Goal: Task Accomplishment & Management: Manage account settings

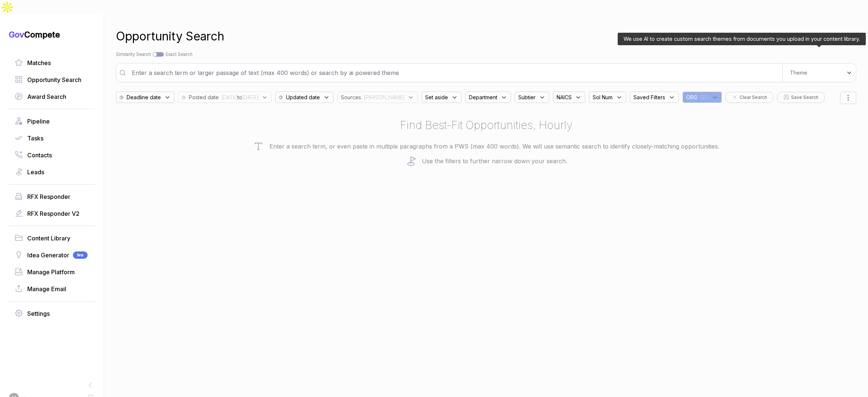
click at [842, 64] on div "Theme" at bounding box center [819, 73] width 74 height 18
click at [817, 94] on div "E-Learning" at bounding box center [806, 100] width 87 height 13
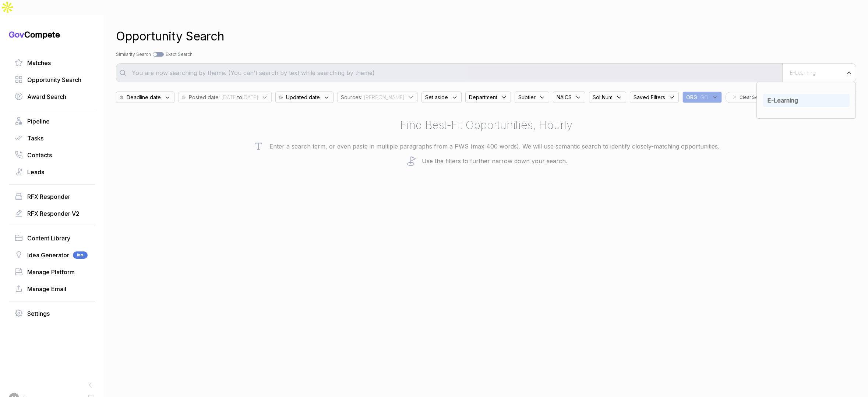
click at [361, 93] on span "Sources" at bounding box center [351, 97] width 20 height 8
drag, startPoint x: 386, startPoint y: 137, endPoint x: 387, endPoint y: 153, distance: 15.9
click at [387, 150] on span "sam" at bounding box center [378, 154] width 51 height 9
checkbox input "false"
drag, startPoint x: 387, startPoint y: 155, endPoint x: 388, endPoint y: 151, distance: 3.8
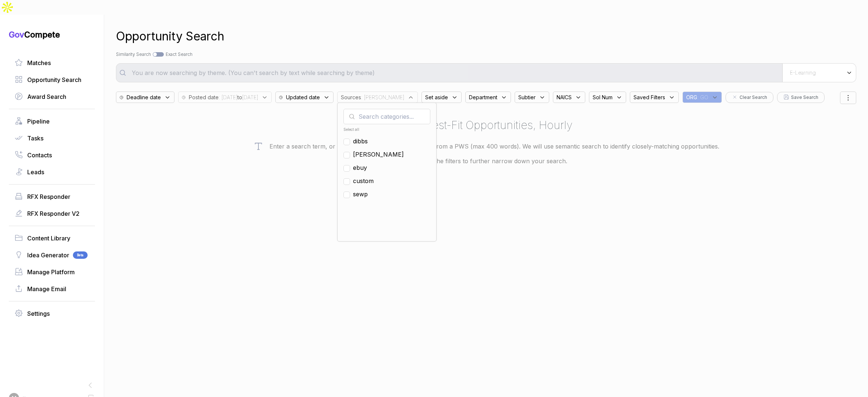
click at [367, 163] on span "ebuy" at bounding box center [360, 167] width 14 height 9
checkbox input "true"
click at [439, 28] on div "Opportunity Search" at bounding box center [486, 37] width 740 height 18
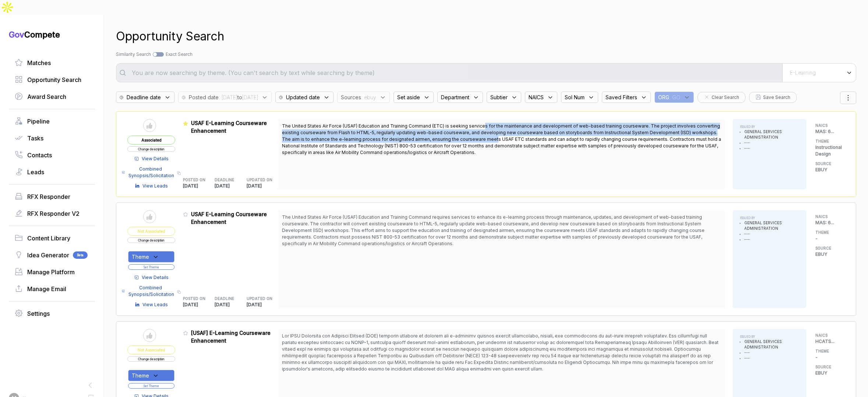
drag, startPoint x: 480, startPoint y: 112, endPoint x: 482, endPoint y: 128, distance: 16.8
click at [480, 123] on span "The United States Air Force (USAF) Education and Training Command (ETC) is seek…" at bounding box center [501, 139] width 439 height 32
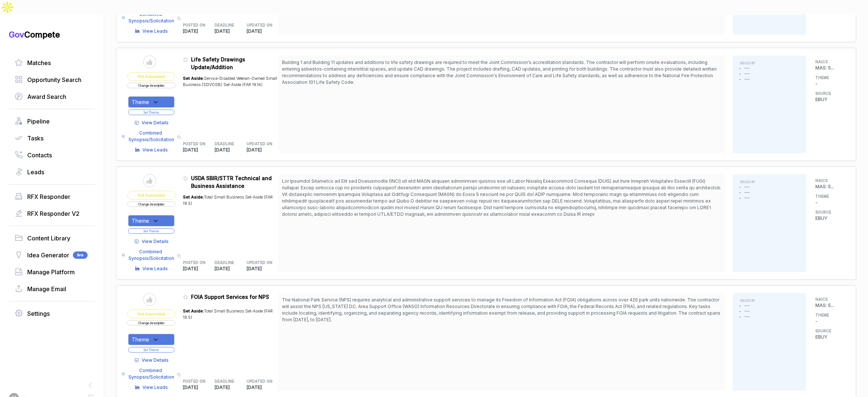
scroll to position [869, 0]
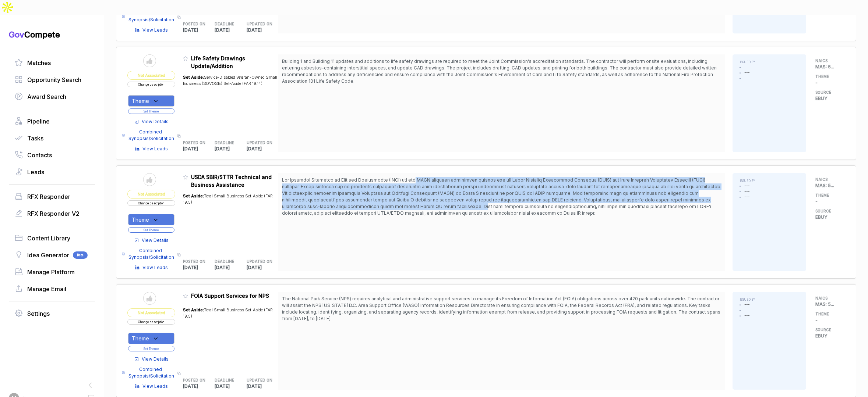
drag, startPoint x: 405, startPoint y: 164, endPoint x: 425, endPoint y: 202, distance: 43.1
click at [419, 196] on span at bounding box center [501, 196] width 439 height 39
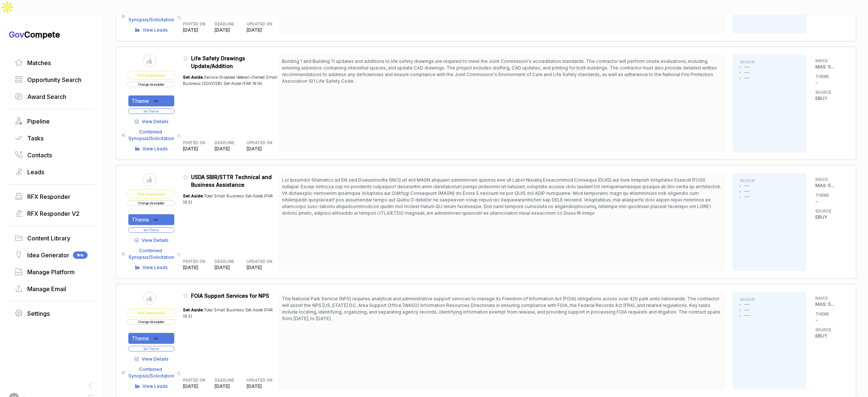
drag, startPoint x: 425, startPoint y: 202, endPoint x: 389, endPoint y: 207, distance: 35.6
click at [424, 201] on div at bounding box center [501, 222] width 447 height 98
click at [152, 217] on icon at bounding box center [155, 220] width 7 height 7
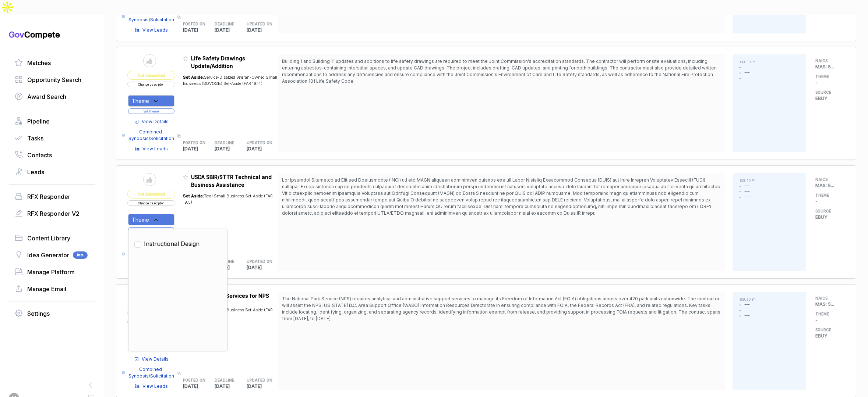
click at [163, 240] on span "Instructional Design" at bounding box center [172, 244] width 56 height 9
checkbox input "true"
drag, startPoint x: 200, startPoint y: 201, endPoint x: 179, endPoint y: 214, distance: 25.0
click at [196, 205] on div "Set Aside: Total Small Business Set-Aside (FAR 19.5)" at bounding box center [231, 220] width 96 height 62
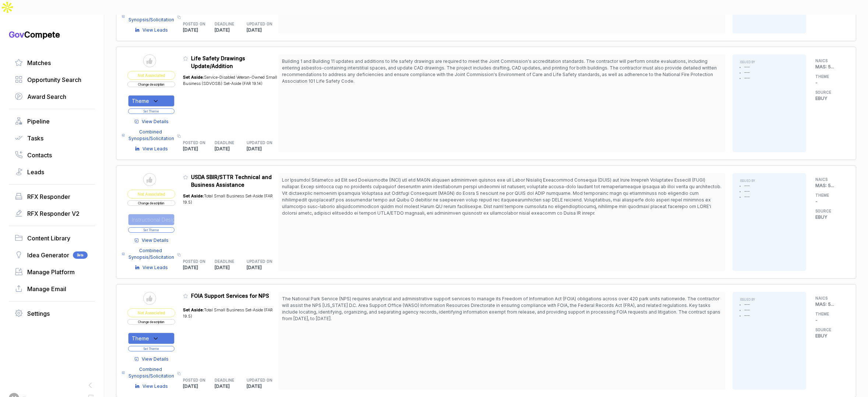
click at [167, 227] on button "Set Theme" at bounding box center [151, 230] width 46 height 6
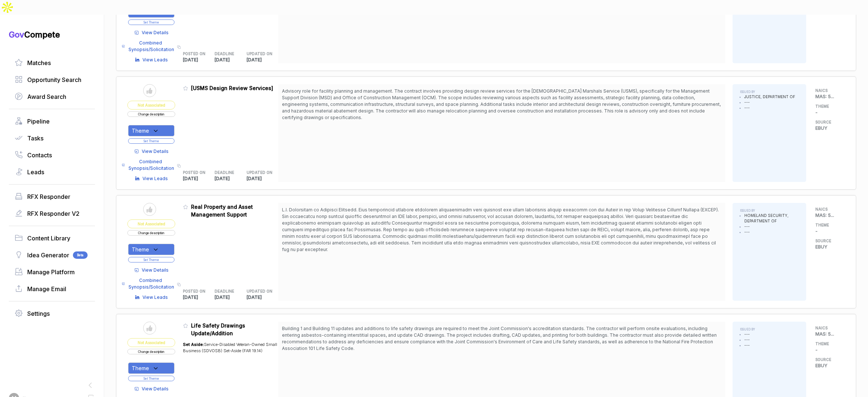
scroll to position [568, 0]
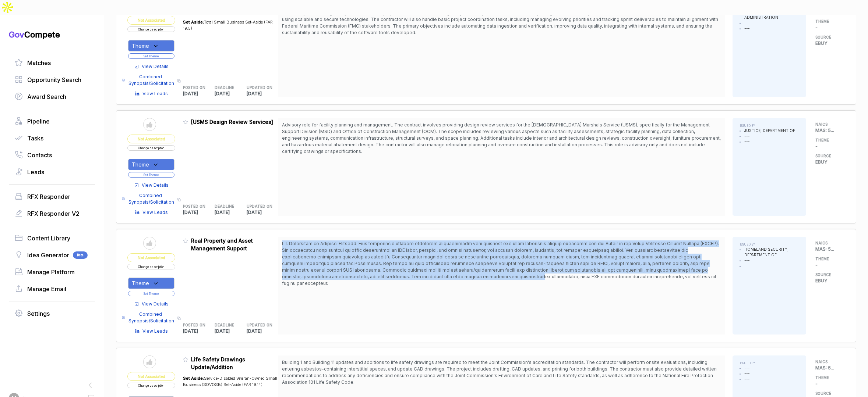
drag, startPoint x: 427, startPoint y: 226, endPoint x: 446, endPoint y: 263, distance: 41.8
click at [446, 263] on span at bounding box center [501, 264] width 439 height 46
drag, startPoint x: 474, startPoint y: 261, endPoint x: 441, endPoint y: 228, distance: 47.1
click at [441, 241] on span at bounding box center [500, 263] width 437 height 45
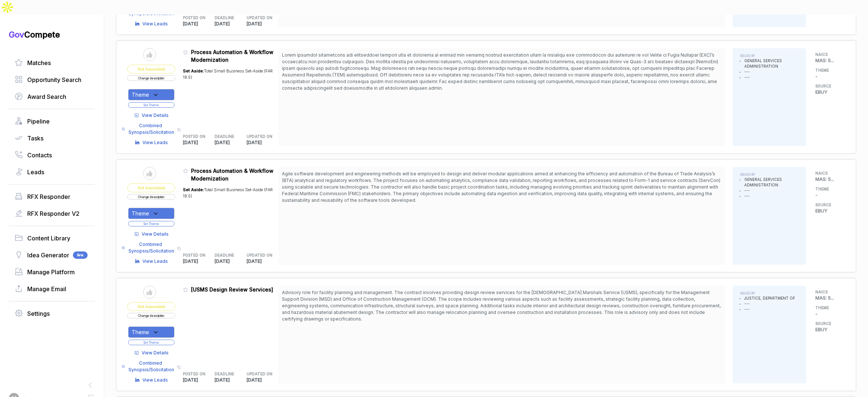
scroll to position [399, 0]
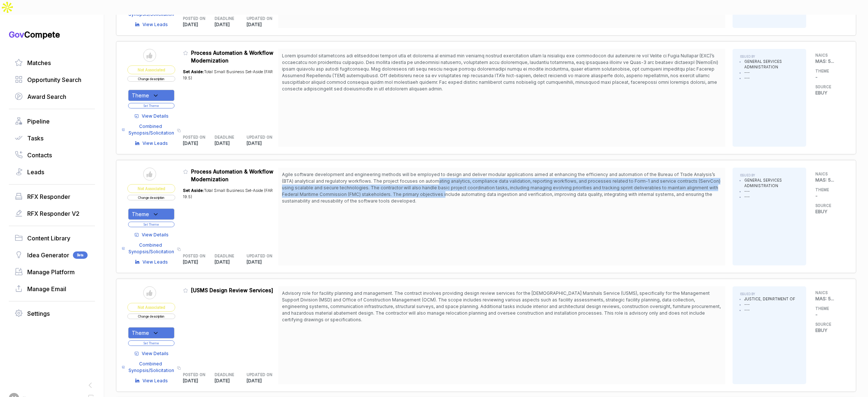
drag, startPoint x: 419, startPoint y: 167, endPoint x: 423, endPoint y: 181, distance: 13.8
click at [423, 181] on span "Agile software development and engineering methods will be employed to design a…" at bounding box center [501, 188] width 438 height 32
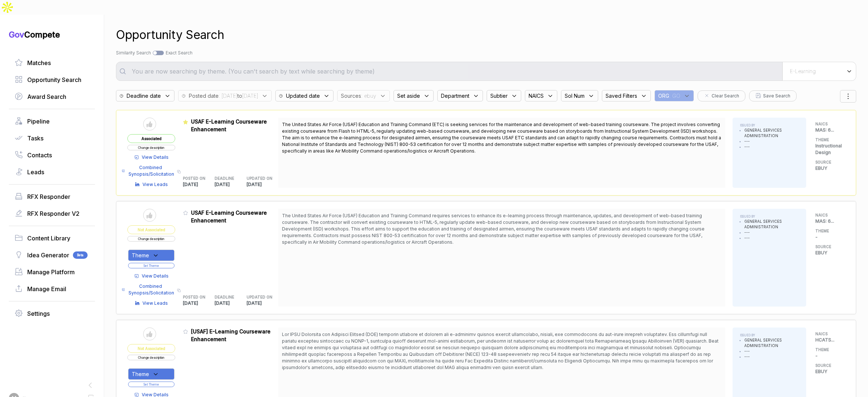
scroll to position [0, 0]
click at [386, 94] on icon at bounding box center [382, 97] width 7 height 7
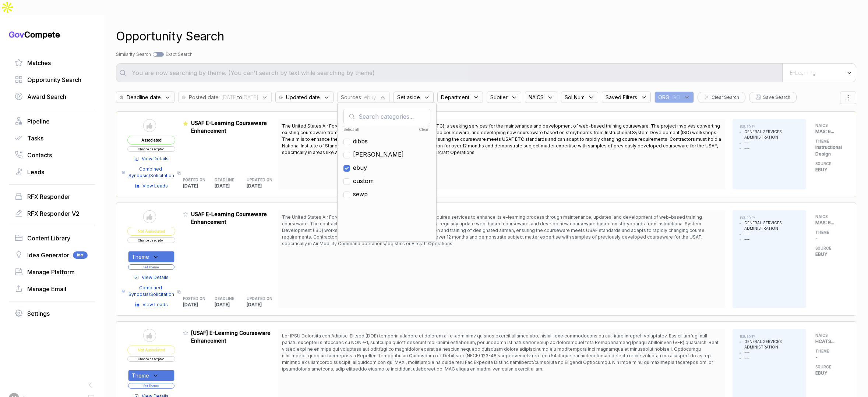
drag, startPoint x: 385, startPoint y: 150, endPoint x: 383, endPoint y: 137, distance: 12.6
click at [384, 147] on ul "Select all Clear dibbs sam ebuy custom sewp" at bounding box center [386, 180] width 87 height 110
click at [383, 150] on span "sam" at bounding box center [378, 154] width 51 height 9
checkbox input "true"
click at [367, 163] on span "ebuy" at bounding box center [360, 167] width 14 height 9
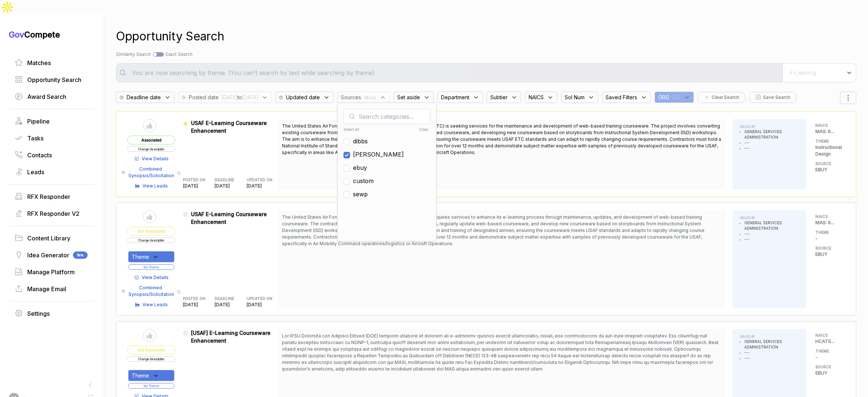
checkbox input "false"
click at [450, 29] on div "Opportunity Search" at bounding box center [486, 37] width 740 height 18
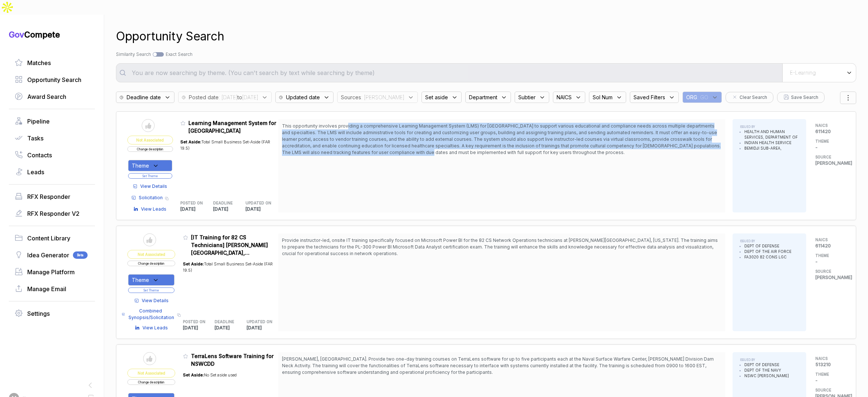
drag, startPoint x: 354, startPoint y: 112, endPoint x: 385, endPoint y: 137, distance: 39.8
click at [385, 137] on span "This opportunity involves providing a comprehensive Learning Management System …" at bounding box center [501, 139] width 439 height 32
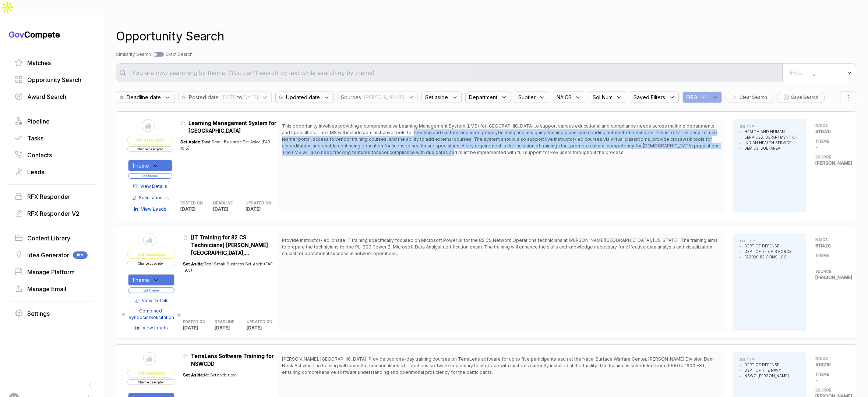
drag, startPoint x: 406, startPoint y: 138, endPoint x: 400, endPoint y: 119, distance: 19.8
click at [400, 123] on span "This opportunity involves providing a comprehensive Learning Management System …" at bounding box center [501, 139] width 439 height 32
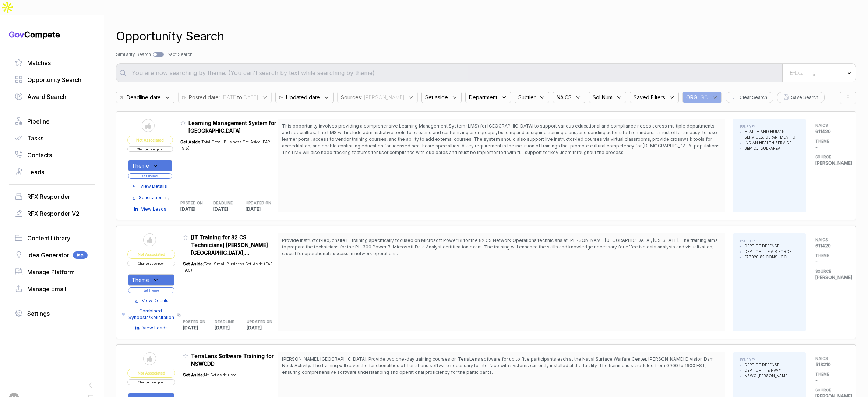
click at [400, 123] on span "This opportunity involves providing a comprehensive Learning Management System …" at bounding box center [501, 139] width 439 height 32
click at [160, 160] on div "Theme" at bounding box center [150, 165] width 44 height 11
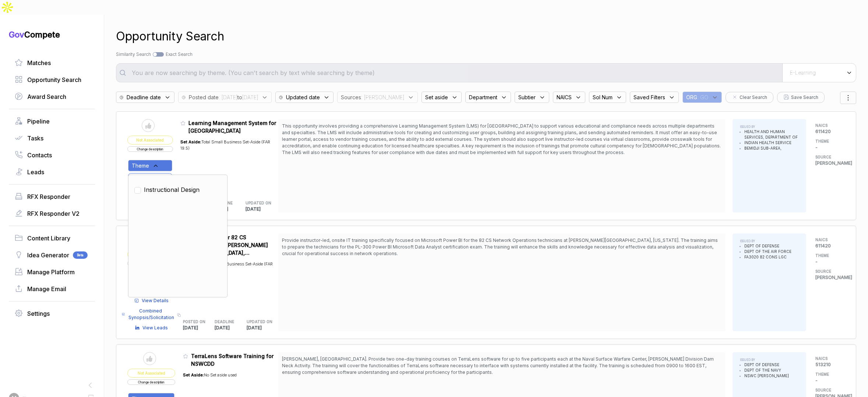
drag, startPoint x: 161, startPoint y: 174, endPoint x: 182, endPoint y: 161, distance: 24.5
click at [162, 185] on span "Instructional Design" at bounding box center [172, 189] width 56 height 9
checkbox input "true"
drag, startPoint x: 198, startPoint y: 148, endPoint x: 193, endPoint y: 152, distance: 6.3
click at [197, 149] on div "Set Aside: Total Small Business Set-Aside (FAR 19.5)" at bounding box center [229, 164] width 98 height 58
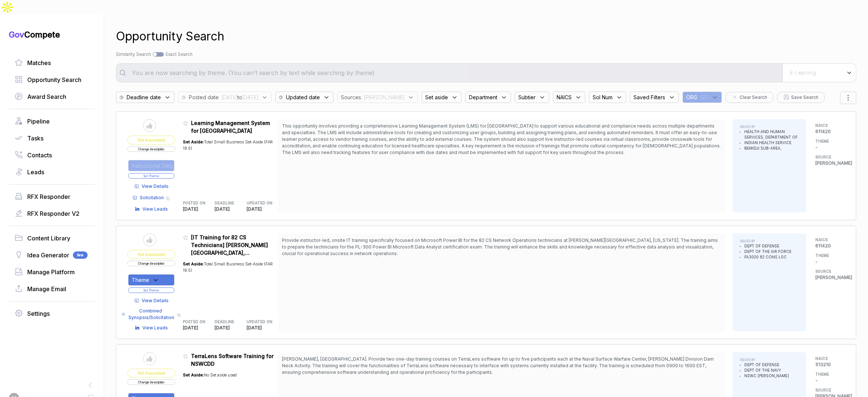
click at [171, 173] on button "Set Theme" at bounding box center [151, 176] width 46 height 6
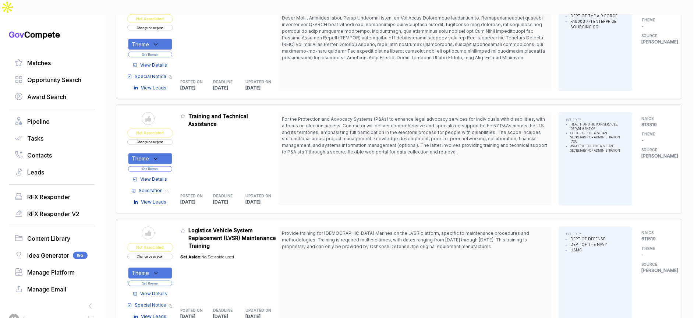
scroll to position [749, 0]
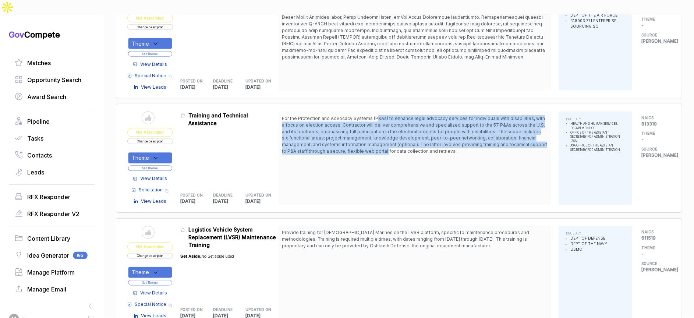
drag, startPoint x: 379, startPoint y: 102, endPoint x: 389, endPoint y: 132, distance: 31.1
click at [389, 132] on span "For the Protection and Advocacy Systems (P&As) to enhance legal advocacy servic…" at bounding box center [414, 135] width 265 height 39
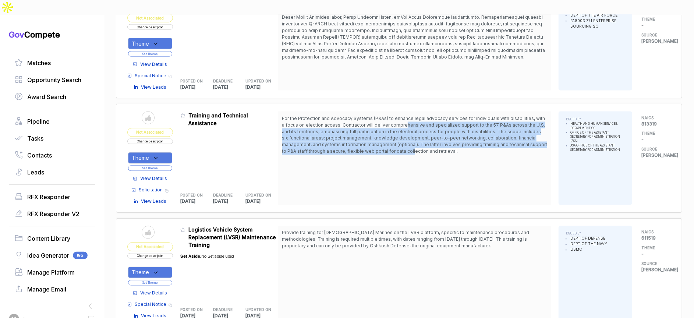
drag, startPoint x: 415, startPoint y: 134, endPoint x: 407, endPoint y: 105, distance: 30.8
click at [407, 116] on span "For the Protection and Advocacy Systems (P&As) to enhance legal advocacy servic…" at bounding box center [414, 135] width 265 height 39
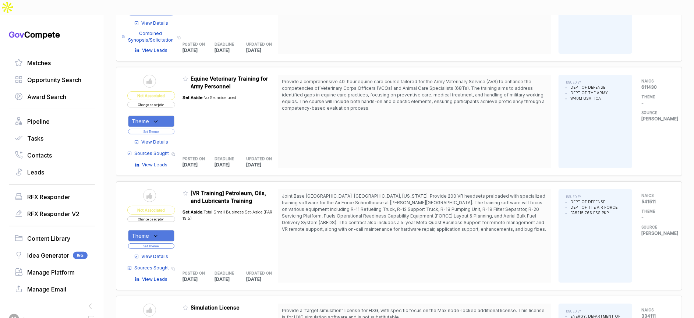
scroll to position [1622, 0]
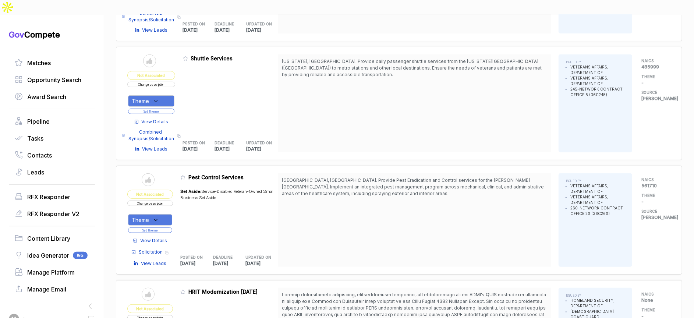
scroll to position [2017, 0]
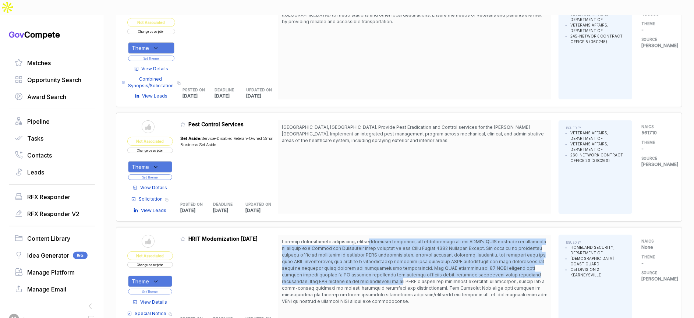
drag, startPoint x: 374, startPoint y: 220, endPoint x: 378, endPoint y: 257, distance: 37.5
click at [378, 257] on span at bounding box center [415, 271] width 266 height 65
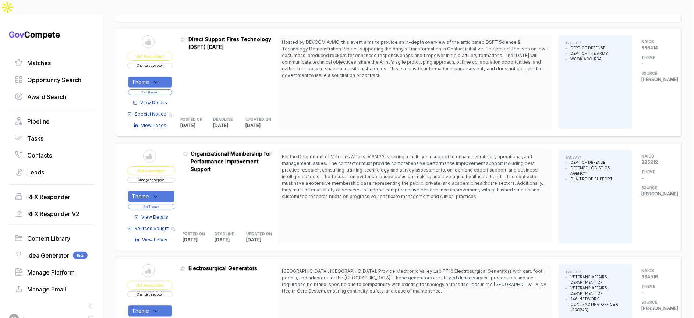
scroll to position [2702, 0]
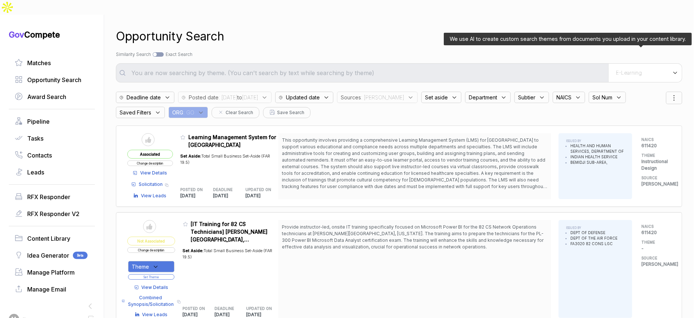
click at [622, 70] on span "E-Learning" at bounding box center [629, 73] width 26 height 7
drag, startPoint x: 621, startPoint y: 57, endPoint x: 607, endPoint y: 84, distance: 30.0
click at [611, 97] on span "E-Learning" at bounding box center [609, 100] width 31 height 7
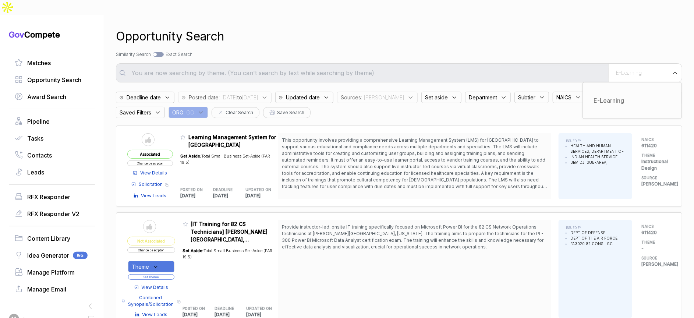
drag, startPoint x: 480, startPoint y: 31, endPoint x: 468, endPoint y: 54, distance: 25.8
click at [479, 32] on div "Opportunity Search Search by Topic Relevance Similarity Search Search by Exact …" at bounding box center [399, 174] width 566 height 318
click at [468, 66] on input "text" at bounding box center [367, 73] width 481 height 15
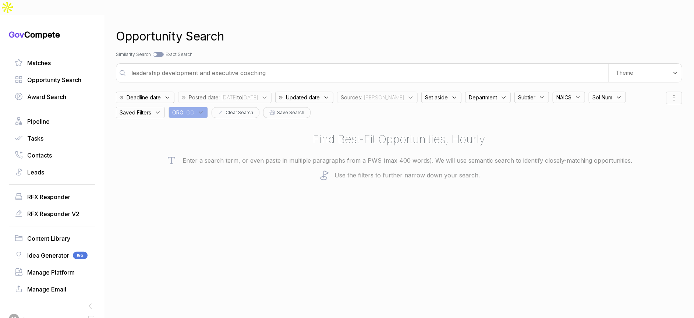
type input "leadership development and executive coaching"
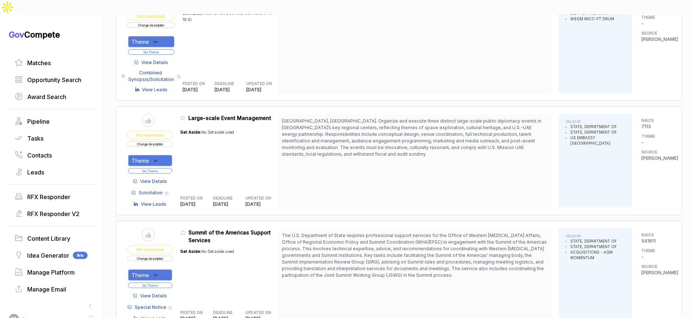
scroll to position [517, 0]
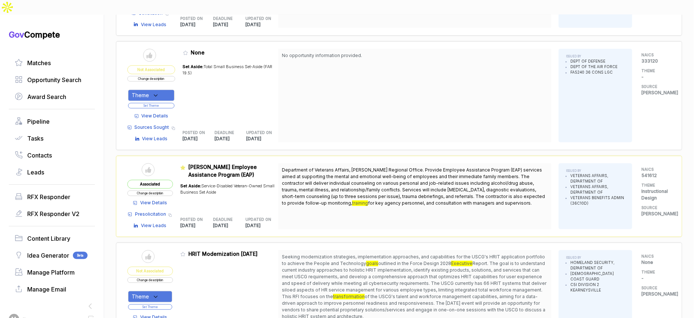
scroll to position [874, 0]
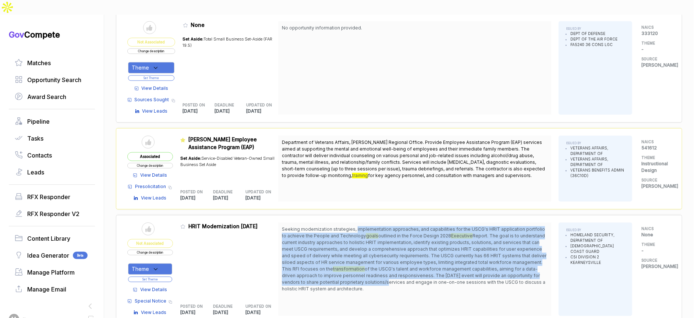
drag, startPoint x: 358, startPoint y: 213, endPoint x: 401, endPoint y: 246, distance: 54.1
click at [382, 266] on span "Seeking modernization strategies, implementation approaches, and capabilities f…" at bounding box center [415, 259] width 266 height 66
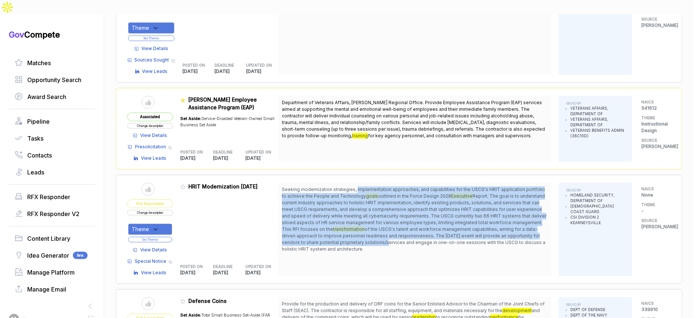
scroll to position [914, 0]
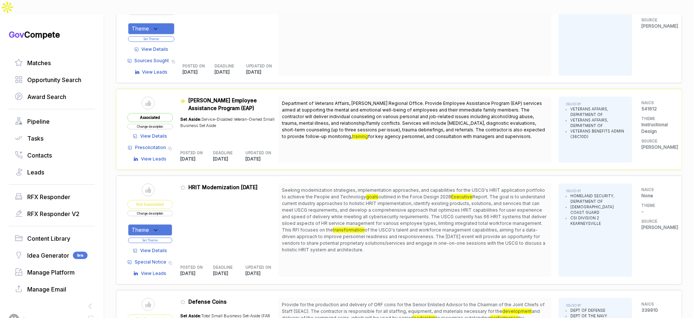
click at [155, 247] on span "View Details" at bounding box center [153, 250] width 27 height 7
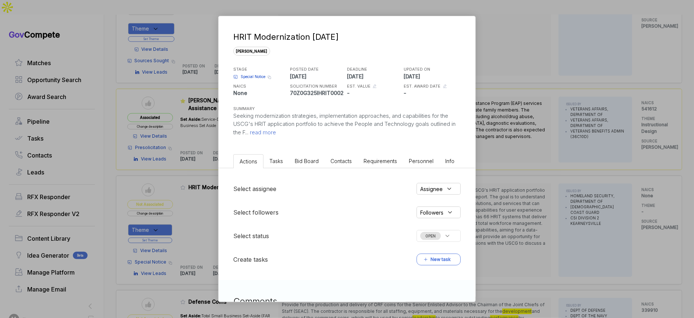
click at [311, 160] on span "Bid Board" at bounding box center [307, 161] width 24 height 6
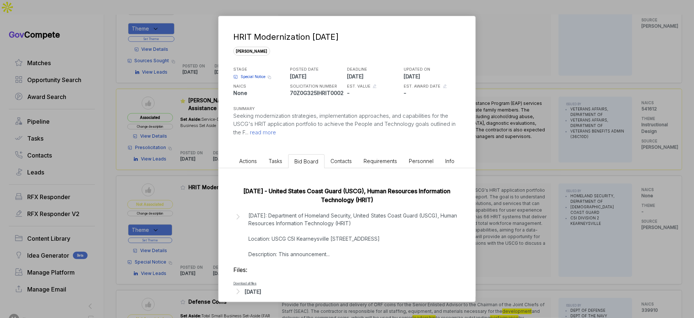
click at [492, 206] on div "HRIT Modernization Industry Day sam STAGE Special Notice Copy link POSTED DATE …" at bounding box center [347, 159] width 694 height 318
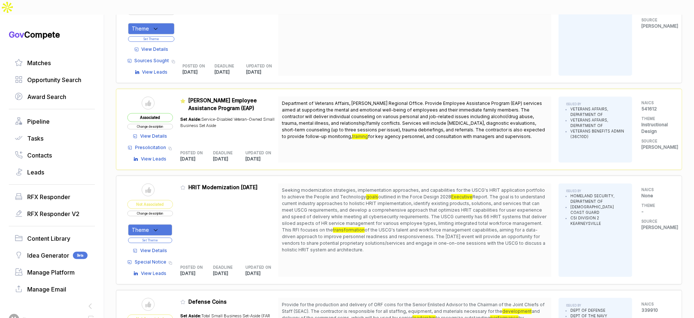
click at [159, 227] on icon at bounding box center [155, 230] width 7 height 7
click at [160, 250] on span "Instructional Design" at bounding box center [172, 254] width 56 height 9
checkbox input "true"
drag, startPoint x: 198, startPoint y: 207, endPoint x: 188, endPoint y: 215, distance: 12.8
click at [197, 209] on div "Admin: Click to change feature to 1 70Z0G325IHRIT0002 HRIT Modernization Indust…" at bounding box center [229, 229] width 98 height 93
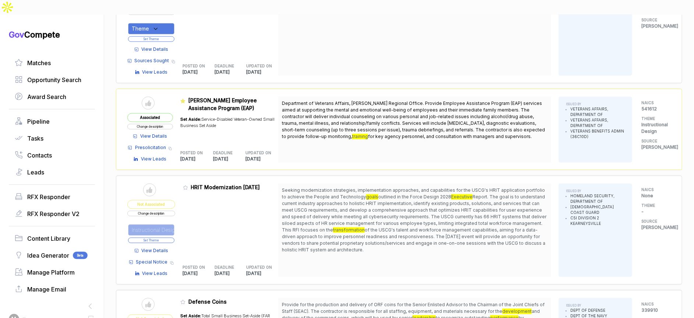
click at [168, 237] on button "Set Theme" at bounding box center [151, 240] width 46 height 6
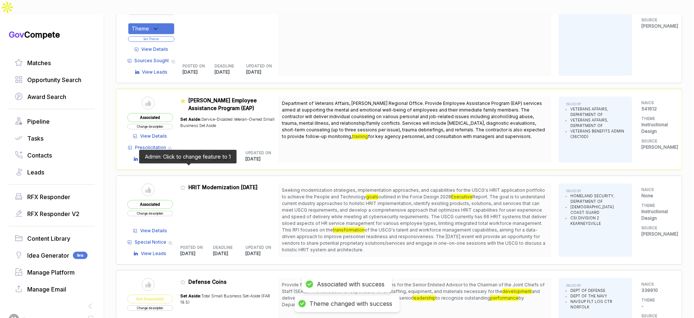
click at [185, 185] on icon at bounding box center [182, 187] width 5 height 5
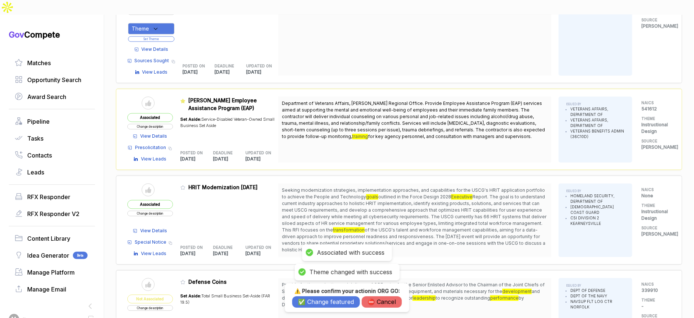
click at [345, 303] on button "✅ Change featured" at bounding box center [326, 301] width 68 height 11
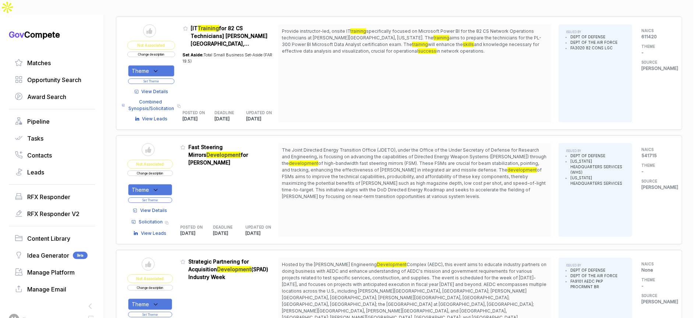
scroll to position [1398, 0]
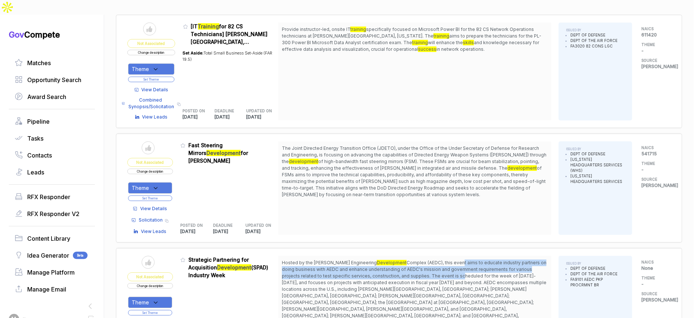
drag, startPoint x: 439, startPoint y: 245, endPoint x: 440, endPoint y: 258, distance: 13.3
click at [440, 259] on span "Hosted by the Arnold Engineering Development Complex (AEDC), this event aims to…" at bounding box center [415, 292] width 266 height 66
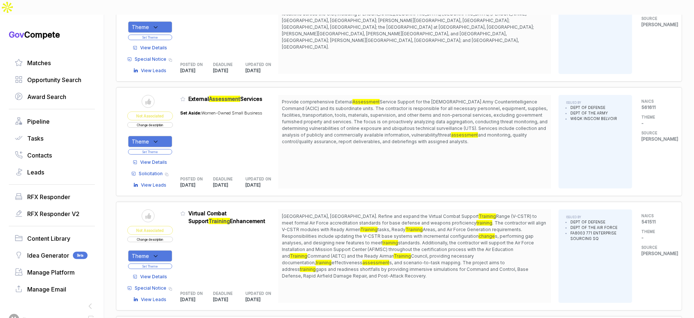
scroll to position [1674, 0]
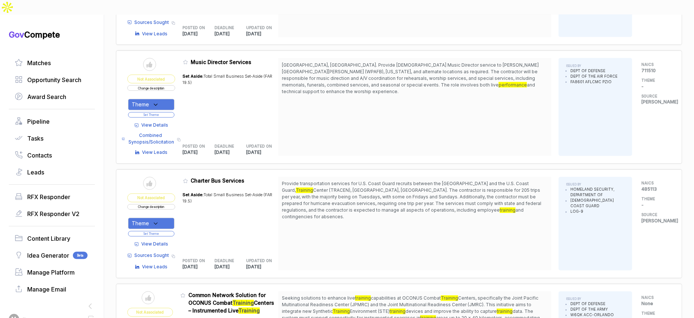
scroll to position [2538, 0]
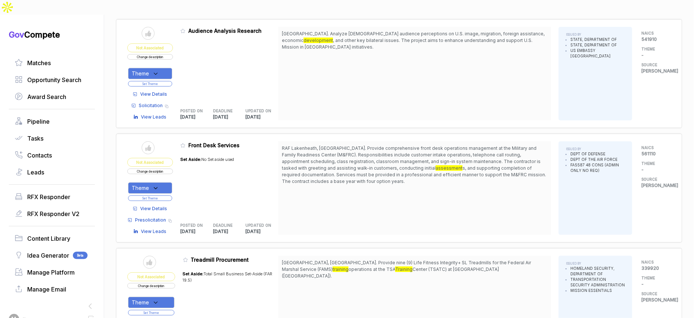
scroll to position [2956, 0]
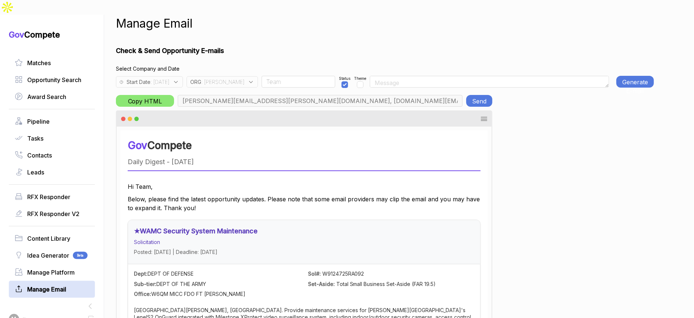
scroll to position [0, 173]
click at [228, 76] on div "ORG : JA" at bounding box center [222, 81] width 71 height 11
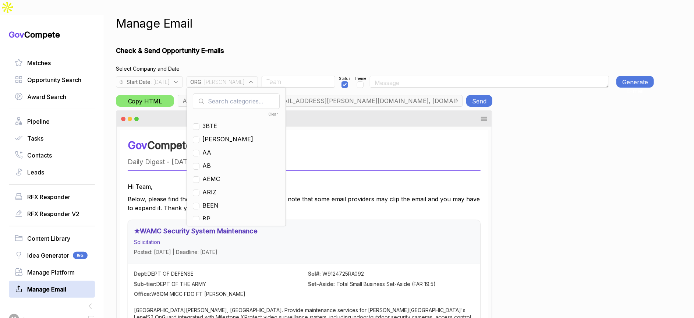
click at [234, 93] on input "text" at bounding box center [236, 100] width 87 height 15
drag, startPoint x: 224, startPoint y: 111, endPoint x: 226, endPoint y: 107, distance: 4.0
click at [225, 121] on span "[PERSON_NAME]" at bounding box center [227, 125] width 51 height 9
checkbox input "false"
click at [229, 93] on input "j" at bounding box center [236, 100] width 87 height 15
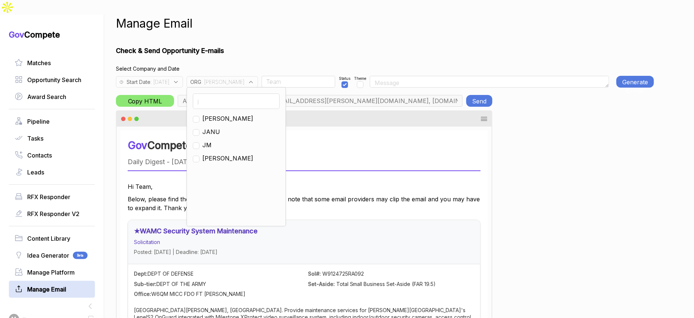
click at [229, 93] on input "j" at bounding box center [236, 100] width 87 height 15
type input "g"
drag, startPoint x: 223, startPoint y: 128, endPoint x: 239, endPoint y: 93, distance: 37.9
click at [211, 141] on span "GO" at bounding box center [206, 145] width 9 height 9
checkbox input "true"
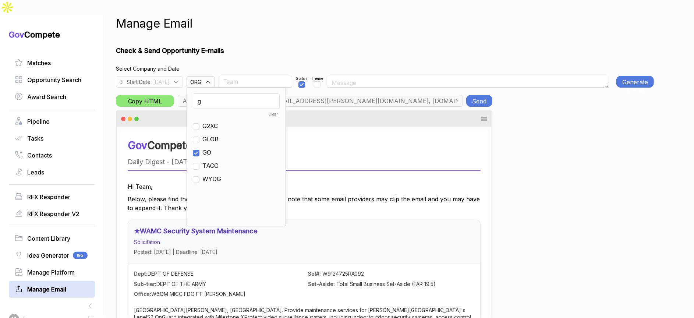
drag, startPoint x: 264, startPoint y: 40, endPoint x: 249, endPoint y: 55, distance: 21.3
click at [264, 46] on h1 "Check & Send Opportunity E-mails" at bounding box center [385, 51] width 538 height 10
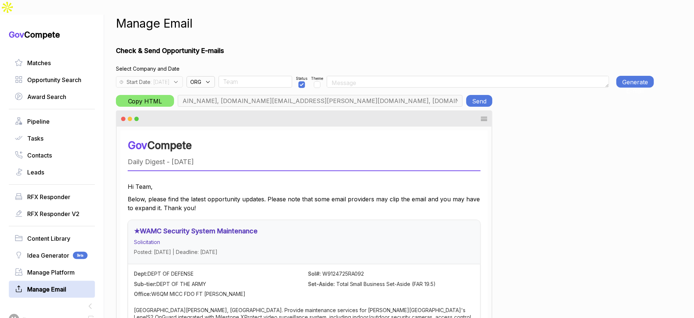
click at [169, 78] on span ": 2025-08-18" at bounding box center [160, 82] width 19 height 8
type input "chris.cancialosi@gothamculture.com, elizabeth@gothamgovernment.com, smetcalfe@g…"
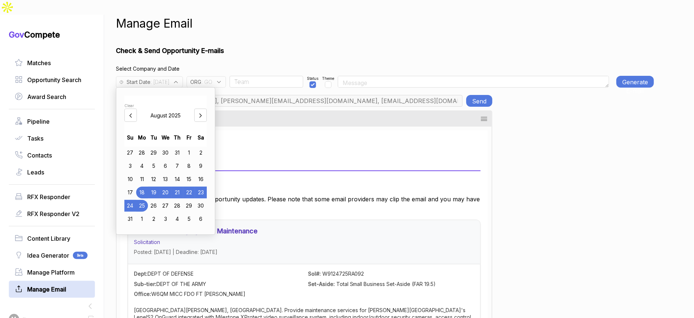
drag, startPoint x: 180, startPoint y: 177, endPoint x: 183, endPoint y: 173, distance: 5.7
click at [180, 187] on div "21" at bounding box center [177, 193] width 12 height 12
drag, startPoint x: 321, startPoint y: 34, endPoint x: 474, endPoint y: 46, distance: 153.2
click at [326, 46] on h1 "Check & Send Opportunity E-mails" at bounding box center [385, 51] width 538 height 10
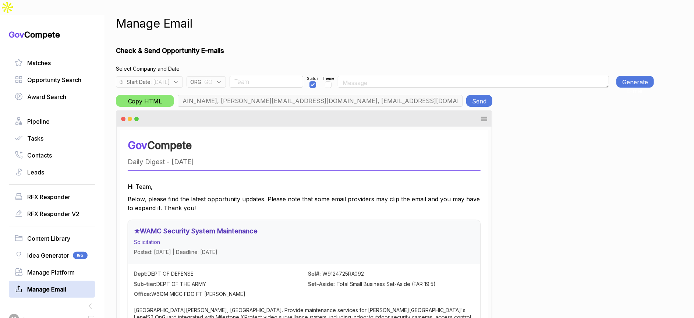
click at [630, 76] on button "Generate E-mail" at bounding box center [635, 82] width 38 height 12
click at [636, 76] on button "Generate E-mail" at bounding box center [635, 82] width 38 height 12
drag, startPoint x: 555, startPoint y: 164, endPoint x: 517, endPoint y: 119, distance: 59.1
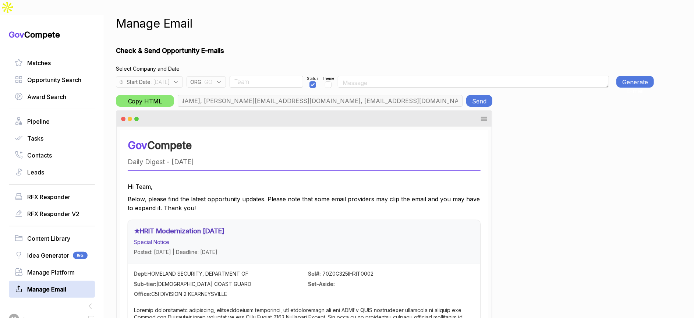
click at [485, 95] on button "Send" at bounding box center [479, 101] width 26 height 12
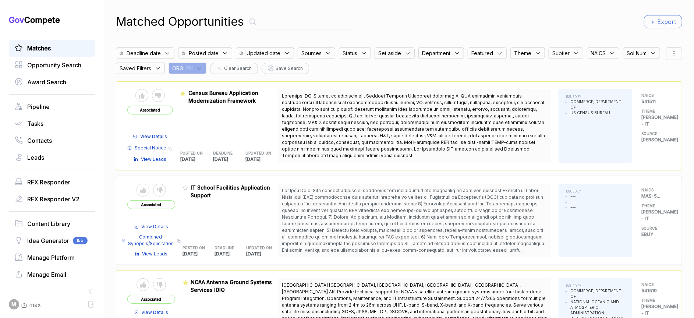
drag, startPoint x: 244, startPoint y: 70, endPoint x: 245, endPoint y: 77, distance: 7.8
click at [244, 75] on div "Matched Opportunities Export Deadline date Posted date Updated date Sources Sta…" at bounding box center [399, 159] width 566 height 318
click at [247, 92] on span "Census Bureau Application Modernization Framework" at bounding box center [223, 97] width 70 height 14
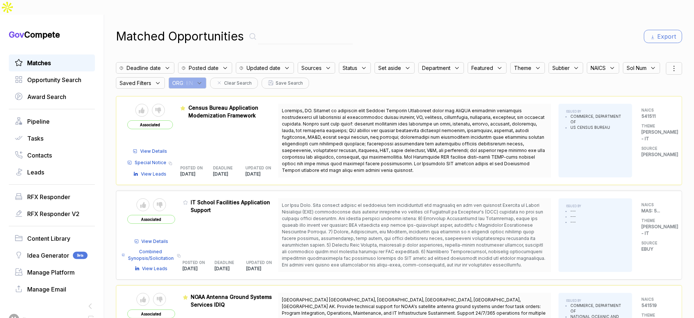
drag, startPoint x: 247, startPoint y: 66, endPoint x: 247, endPoint y: 70, distance: 4.4
click at [203, 80] on icon at bounding box center [199, 83] width 7 height 7
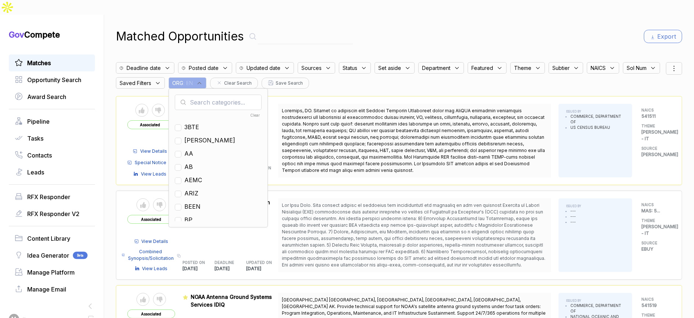
click at [248, 95] on input "text" at bounding box center [218, 102] width 87 height 15
drag, startPoint x: 236, startPoint y: 139, endPoint x: 301, endPoint y: 74, distance: 92.4
click at [193, 149] on span "GO" at bounding box center [188, 153] width 9 height 9
checkbox input "true"
drag, startPoint x: 425, startPoint y: 14, endPoint x: 545, endPoint y: 40, distance: 122.9
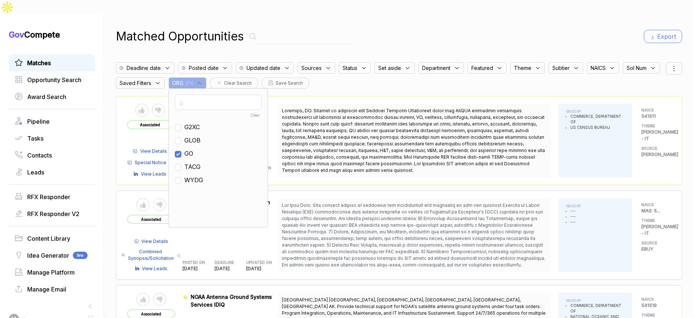
click at [426, 28] on div "Matched Opportunities Export" at bounding box center [399, 37] width 566 height 18
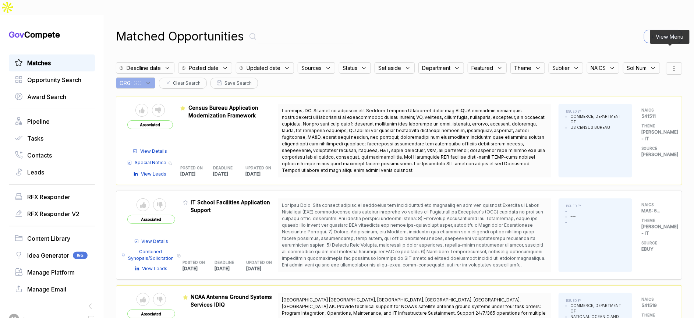
drag, startPoint x: 669, startPoint y: 53, endPoint x: 667, endPoint y: 60, distance: 7.8
click at [670, 64] on icon at bounding box center [674, 68] width 9 height 9
click at [644, 95] on span "Sorting" at bounding box center [649, 99] width 17 height 8
click at [638, 105] on div at bounding box center [639, 107] width 11 height 4
checkbox input "true"
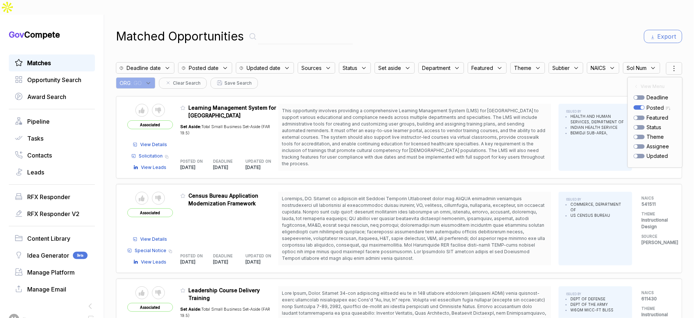
drag, startPoint x: 593, startPoint y: 23, endPoint x: 584, endPoint y: 17, distance: 11.1
click at [593, 28] on div "Matched Opportunities Export" at bounding box center [399, 37] width 566 height 18
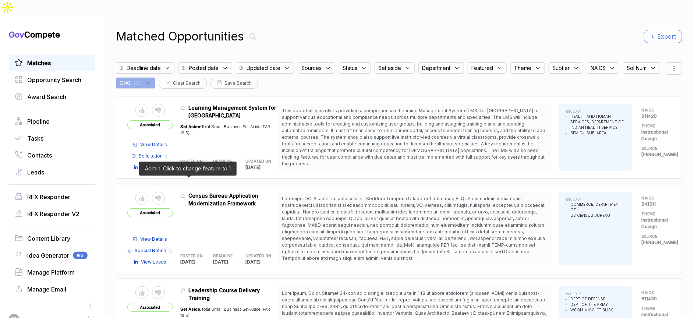
drag, startPoint x: 186, startPoint y: 182, endPoint x: 244, endPoint y: 297, distance: 129.0
click at [185, 194] on icon at bounding box center [183, 196] width 4 height 4
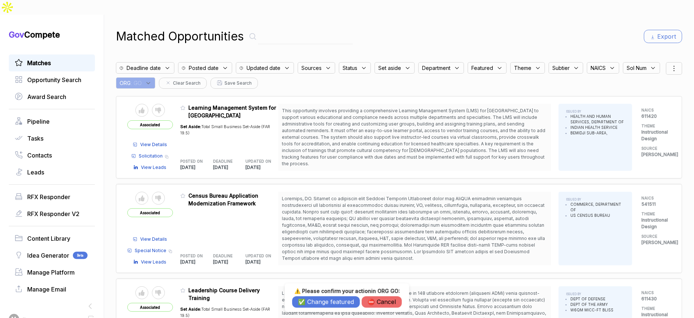
drag, startPoint x: 303, startPoint y: 303, endPoint x: 220, endPoint y: 284, distance: 85.6
click at [303, 302] on button "✅ Change featured" at bounding box center [326, 301] width 68 height 11
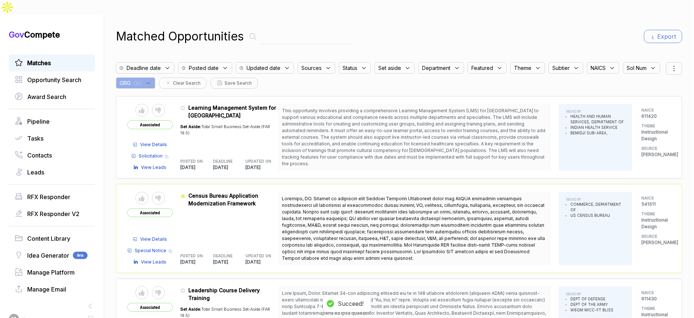
click at [185, 289] on icon at bounding box center [183, 291] width 4 height 4
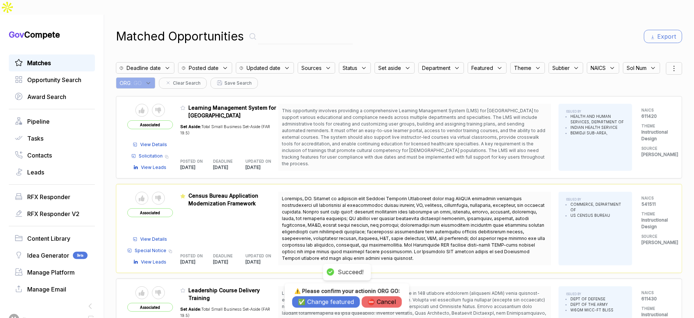
drag, startPoint x: 318, startPoint y: 304, endPoint x: 316, endPoint y: 296, distance: 9.1
click at [318, 304] on button "✅ Change featured" at bounding box center [326, 301] width 68 height 11
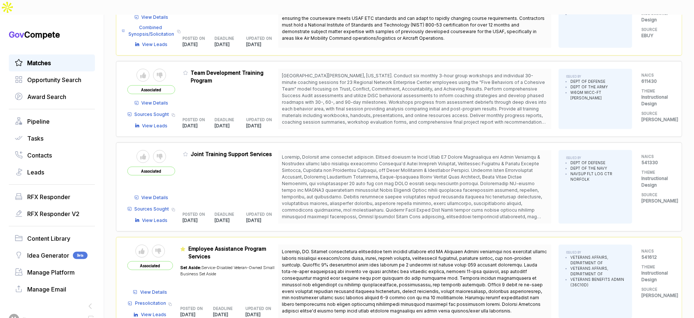
scroll to position [586, 0]
click at [187, 70] on icon at bounding box center [185, 72] width 5 height 5
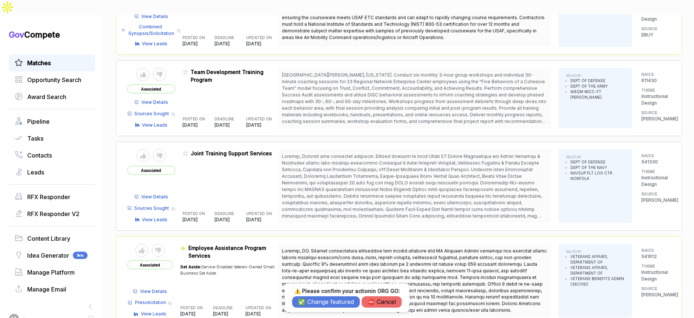
click at [324, 300] on button "✅ Change featured" at bounding box center [326, 301] width 68 height 11
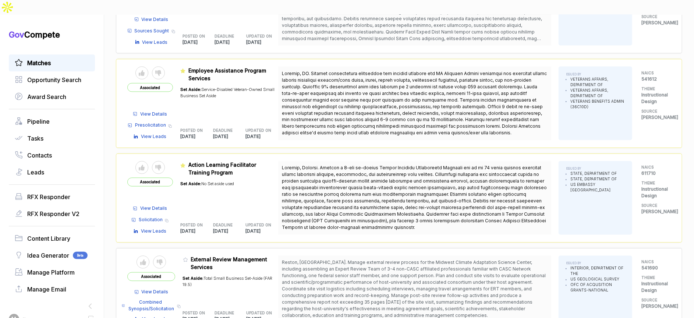
scroll to position [642, 0]
